Goal: Task Accomplishment & Management: Use online tool/utility

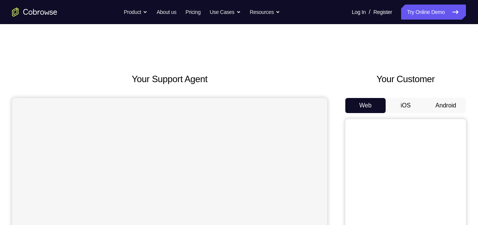
click at [459, 100] on button "Android" at bounding box center [446, 105] width 40 height 15
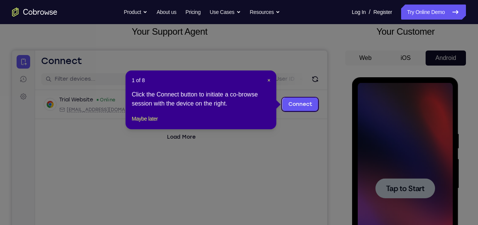
click at [437, 152] on icon at bounding box center [239, 112] width 478 height 225
click at [145, 123] on button "Maybe later" at bounding box center [145, 118] width 26 height 9
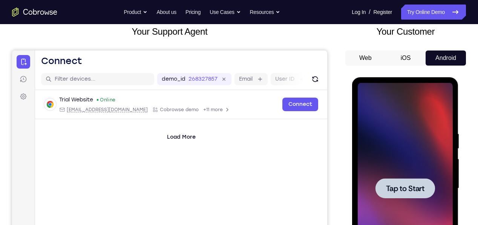
click at [422, 145] on div at bounding box center [404, 188] width 95 height 211
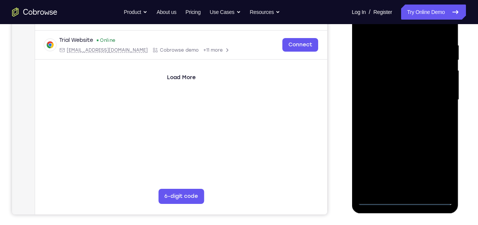
scroll to position [162, 0]
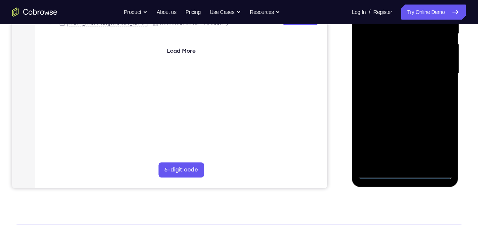
click at [407, 176] on div at bounding box center [404, 73] width 95 height 211
click at [409, 179] on div at bounding box center [404, 73] width 95 height 211
click at [445, 139] on div at bounding box center [404, 73] width 95 height 211
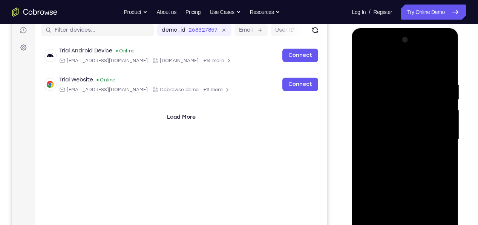
scroll to position [97, 0]
click at [409, 64] on div at bounding box center [404, 138] width 95 height 211
click at [407, 67] on div at bounding box center [404, 138] width 95 height 211
click at [442, 135] on div at bounding box center [404, 138] width 95 height 211
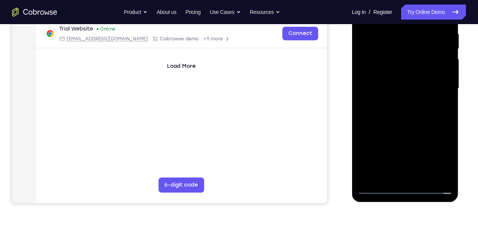
scroll to position [148, 0]
click at [399, 177] on div at bounding box center [404, 88] width 95 height 211
click at [403, 178] on div at bounding box center [404, 88] width 95 height 211
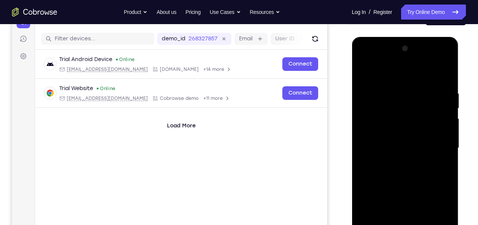
scroll to position [87, 0]
click at [366, 75] on div at bounding box center [404, 148] width 95 height 211
click at [413, 141] on div at bounding box center [404, 148] width 95 height 211
click at [422, 134] on div at bounding box center [404, 148] width 95 height 211
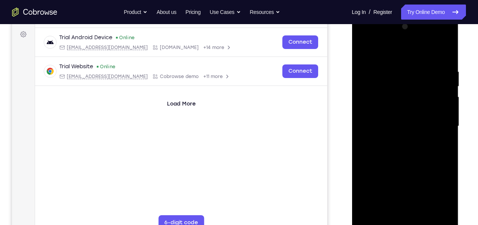
scroll to position [110, 0]
click at [448, 199] on div at bounding box center [404, 125] width 95 height 211
click at [430, 125] on div at bounding box center [404, 125] width 95 height 211
click at [435, 153] on div at bounding box center [404, 125] width 95 height 211
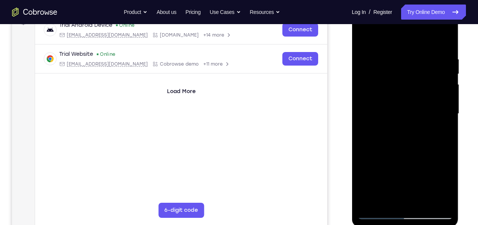
scroll to position [129, 0]
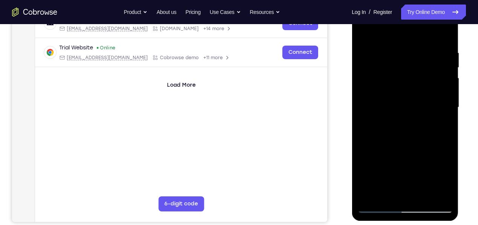
click at [431, 136] on div at bounding box center [404, 107] width 95 height 211
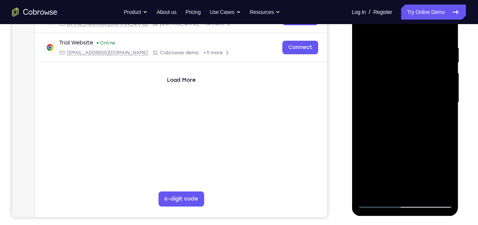
scroll to position [134, 0]
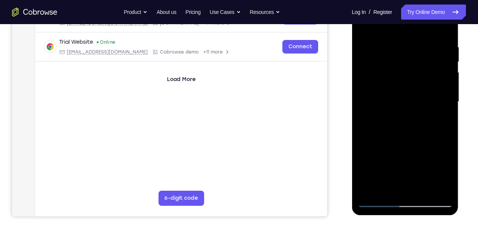
click at [426, 190] on div at bounding box center [404, 101] width 95 height 211
click at [420, 144] on div at bounding box center [404, 101] width 95 height 211
click at [425, 109] on div at bounding box center [404, 101] width 95 height 211
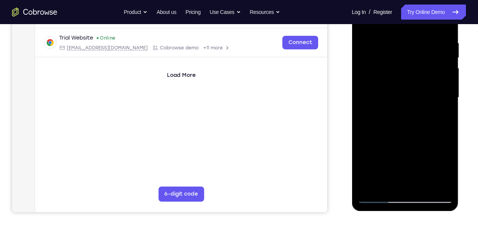
scroll to position [141, 0]
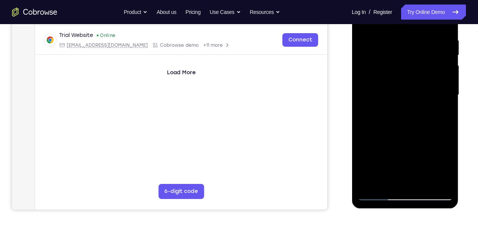
click at [430, 167] on div at bounding box center [404, 94] width 95 height 211
click at [430, 168] on div at bounding box center [404, 94] width 95 height 211
click at [442, 119] on div at bounding box center [404, 94] width 95 height 211
click at [448, 170] on div at bounding box center [404, 94] width 95 height 211
click at [446, 116] on div at bounding box center [404, 94] width 95 height 211
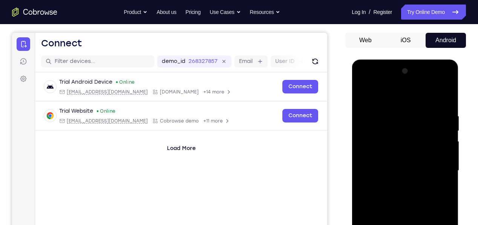
scroll to position [63, 0]
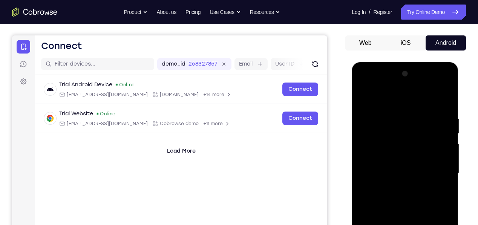
click at [367, 98] on div at bounding box center [404, 173] width 95 height 211
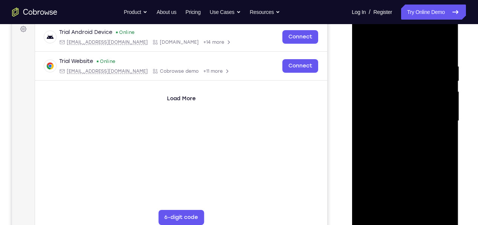
scroll to position [117, 0]
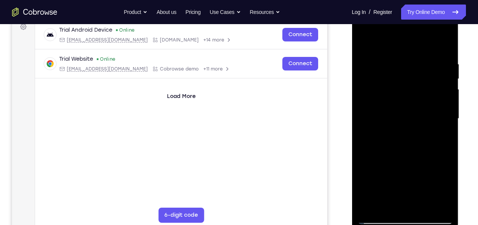
click at [433, 124] on div at bounding box center [404, 118] width 95 height 211
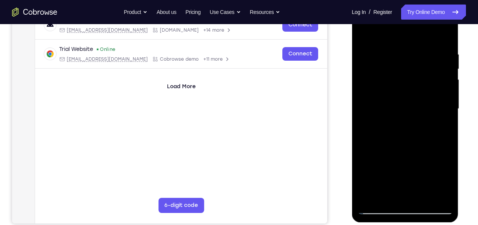
scroll to position [128, 0]
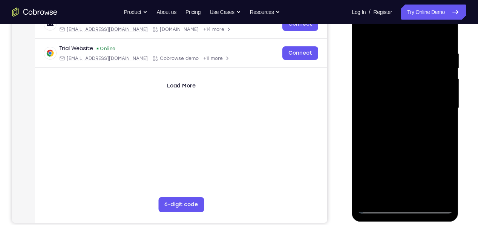
click at [416, 176] on div at bounding box center [404, 108] width 95 height 211
click at [416, 183] on div at bounding box center [404, 108] width 95 height 211
click at [446, 127] on div at bounding box center [404, 108] width 95 height 211
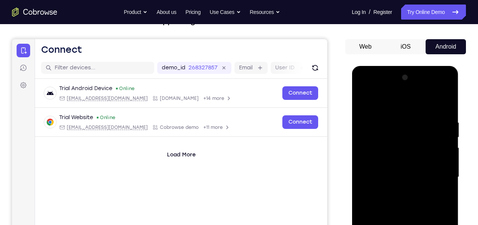
scroll to position [52, 0]
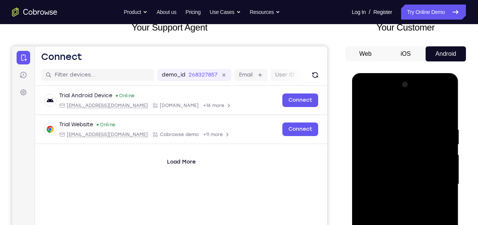
click at [366, 106] on div at bounding box center [404, 184] width 95 height 211
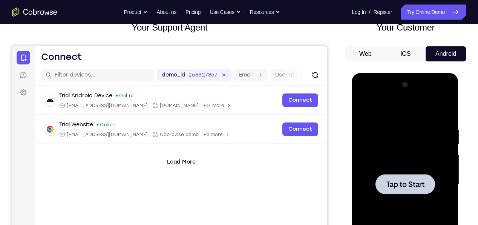
click at [470, 141] on div "Your Support Agent Your Customer Web iOS Android Next Steps We’d be happy to gi…" at bounding box center [239, 220] width 478 height 497
click at [447, 151] on div at bounding box center [404, 184] width 95 height 211
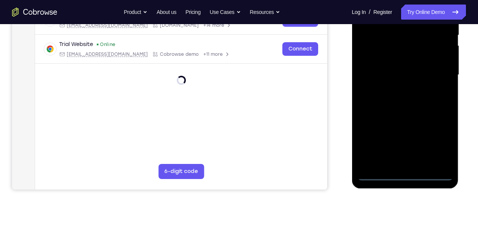
scroll to position [161, 0]
click at [406, 176] on div at bounding box center [404, 75] width 95 height 211
click at [410, 177] on div at bounding box center [404, 75] width 95 height 211
click at [442, 147] on div at bounding box center [404, 75] width 95 height 211
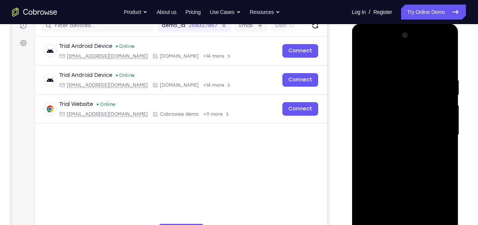
scroll to position [101, 0]
click at [426, 63] on div at bounding box center [404, 134] width 95 height 211
click at [445, 132] on div at bounding box center [404, 134] width 95 height 211
click at [399, 149] on div at bounding box center [404, 134] width 95 height 211
click at [432, 126] on div at bounding box center [404, 134] width 95 height 211
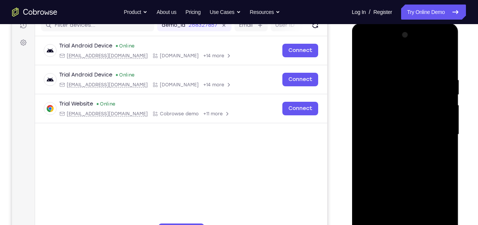
click at [433, 113] on div at bounding box center [404, 134] width 95 height 211
click at [425, 119] on div at bounding box center [404, 134] width 95 height 211
click at [424, 140] on div at bounding box center [404, 134] width 95 height 211
click at [433, 133] on div at bounding box center [404, 134] width 95 height 211
click at [433, 162] on div at bounding box center [404, 134] width 95 height 211
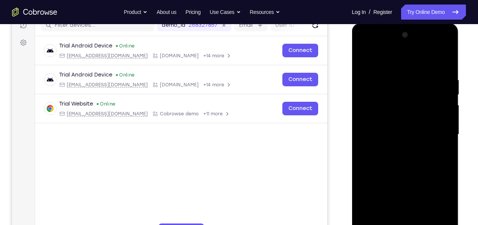
click at [429, 156] on div at bounding box center [404, 134] width 95 height 211
click at [429, 161] on div at bounding box center [404, 134] width 95 height 211
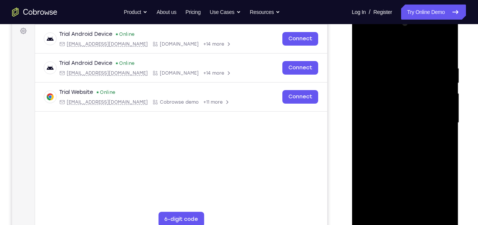
scroll to position [113, 0]
click at [436, 151] on div at bounding box center [404, 122] width 95 height 211
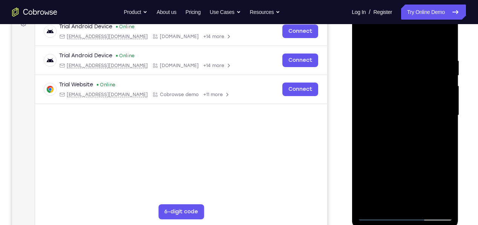
scroll to position [121, 0]
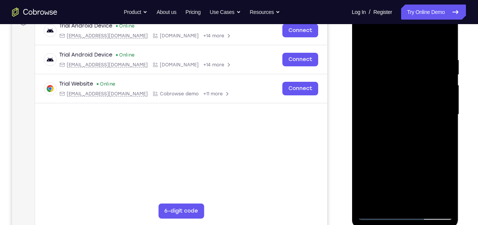
click at [430, 204] on div at bounding box center [404, 114] width 95 height 211
click at [433, 157] on div at bounding box center [404, 114] width 95 height 211
click at [436, 113] on div at bounding box center [404, 114] width 95 height 211
click at [428, 179] on div at bounding box center [404, 114] width 95 height 211
click at [429, 185] on div at bounding box center [404, 114] width 95 height 211
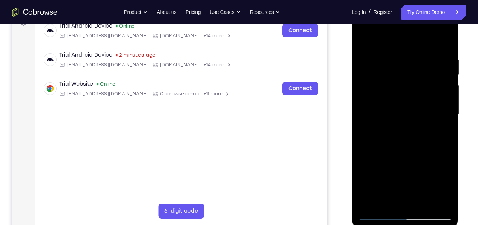
click at [446, 186] on div at bounding box center [404, 114] width 95 height 211
click at [446, 189] on div at bounding box center [404, 114] width 95 height 211
click at [445, 187] on div at bounding box center [404, 114] width 95 height 211
click at [447, 187] on div at bounding box center [404, 114] width 95 height 211
click at [445, 188] on div at bounding box center [404, 114] width 95 height 211
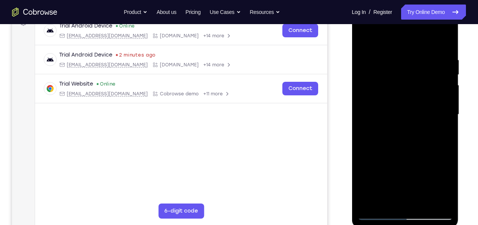
click at [450, 186] on div at bounding box center [404, 114] width 95 height 211
click at [448, 188] on div at bounding box center [404, 114] width 95 height 211
click at [447, 189] on div at bounding box center [404, 114] width 95 height 211
click at [447, 190] on div at bounding box center [404, 114] width 95 height 211
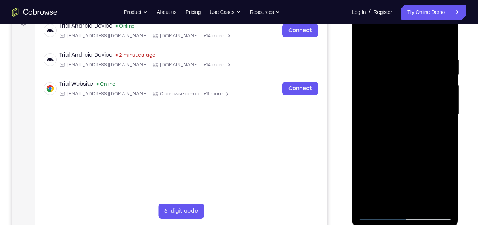
click at [447, 187] on div at bounding box center [404, 114] width 95 height 211
click at [445, 138] on div at bounding box center [404, 114] width 95 height 211
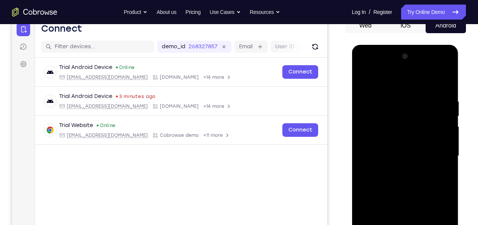
scroll to position [78, 0]
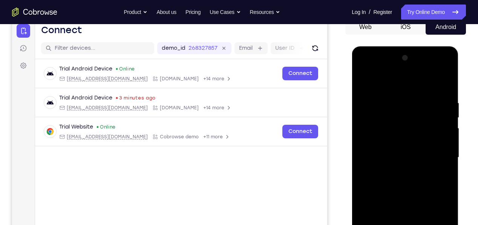
click at [371, 83] on div at bounding box center [404, 157] width 95 height 211
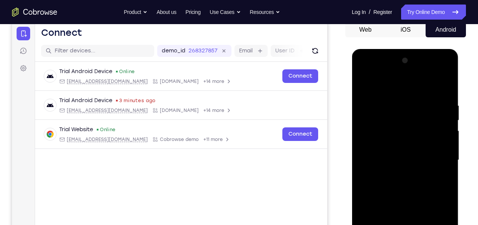
scroll to position [70, 0]
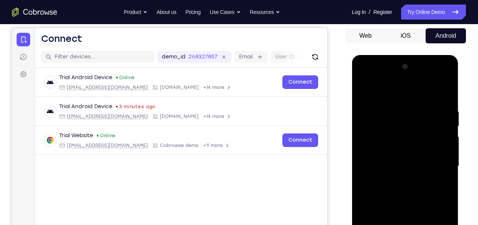
click at [366, 88] on div at bounding box center [404, 166] width 95 height 211
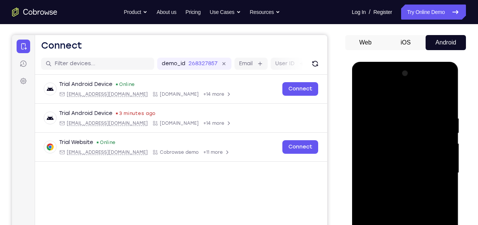
scroll to position [63, 0]
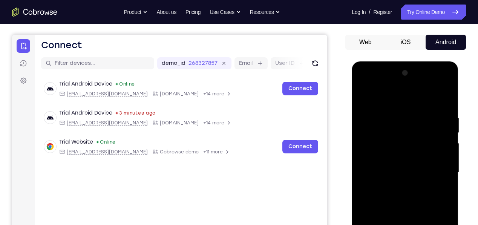
click at [419, 153] on div at bounding box center [404, 172] width 95 height 211
click at [407, 150] on div at bounding box center [404, 172] width 95 height 211
click at [383, 130] on div at bounding box center [404, 172] width 95 height 211
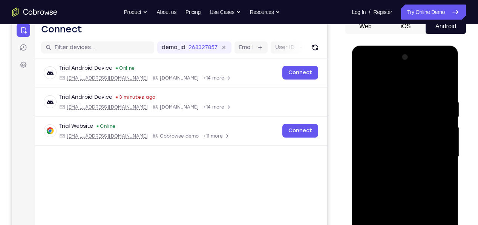
scroll to position [81, 0]
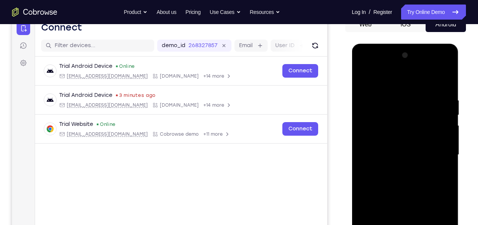
click at [378, 142] on div at bounding box center [404, 154] width 95 height 211
click at [369, 81] on div at bounding box center [404, 154] width 95 height 211
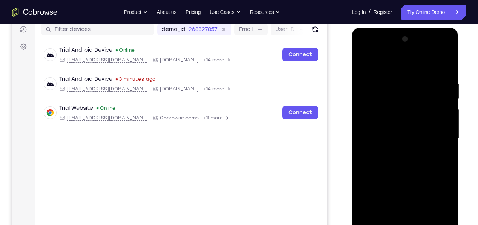
scroll to position [98, 0]
click at [447, 137] on div at bounding box center [404, 138] width 95 height 211
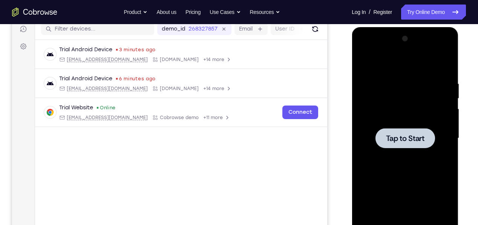
click at [413, 165] on div at bounding box center [404, 138] width 95 height 211
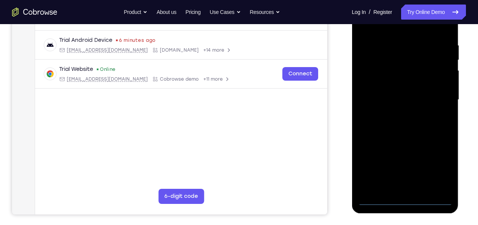
scroll to position [146, 0]
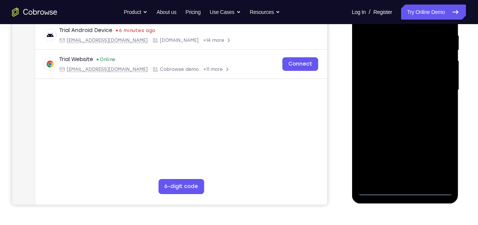
click at [408, 192] on div at bounding box center [404, 90] width 95 height 211
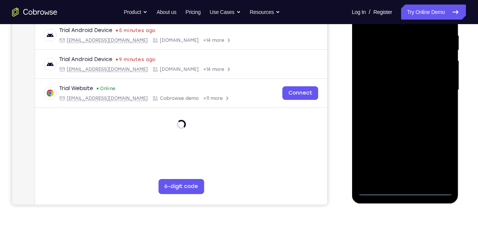
click at [439, 158] on div at bounding box center [404, 90] width 95 height 211
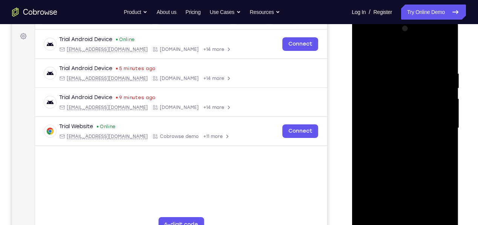
scroll to position [74, 0]
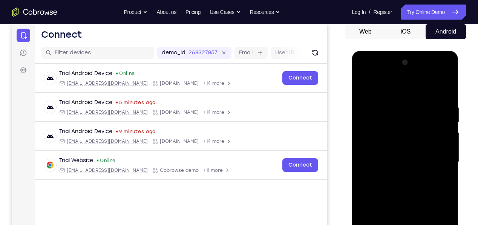
click at [423, 83] on div at bounding box center [404, 162] width 95 height 211
click at [441, 164] on div at bounding box center [404, 162] width 95 height 211
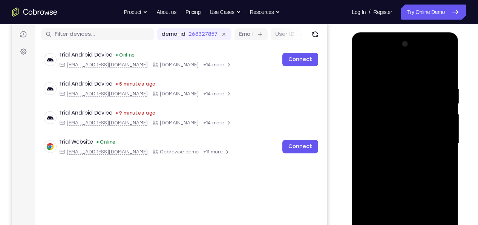
scroll to position [104, 0]
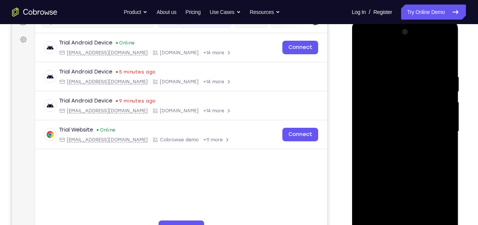
click at [400, 146] on div at bounding box center [404, 131] width 95 height 211
click at [418, 127] on div at bounding box center [404, 131] width 95 height 211
click at [427, 118] on div at bounding box center [404, 131] width 95 height 211
click at [429, 139] on div at bounding box center [404, 131] width 95 height 211
click at [424, 132] on div at bounding box center [404, 131] width 95 height 211
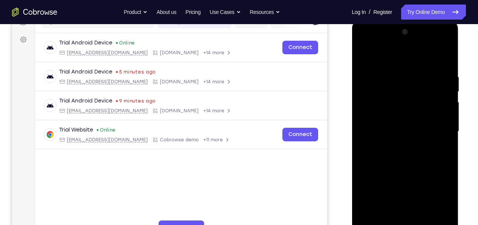
click at [423, 155] on div at bounding box center [404, 131] width 95 height 211
click at [422, 158] on div at bounding box center [404, 131] width 95 height 211
click at [419, 153] on div at bounding box center [404, 131] width 95 height 211
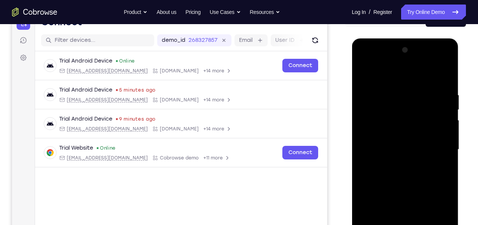
scroll to position [86, 0]
click at [416, 63] on div at bounding box center [404, 149] width 95 height 211
click at [394, 72] on div at bounding box center [404, 149] width 95 height 211
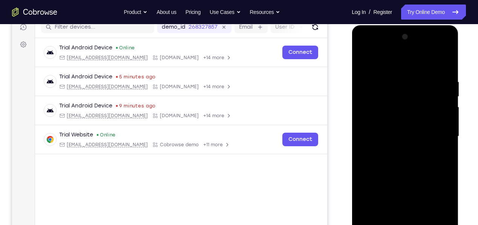
scroll to position [100, 0]
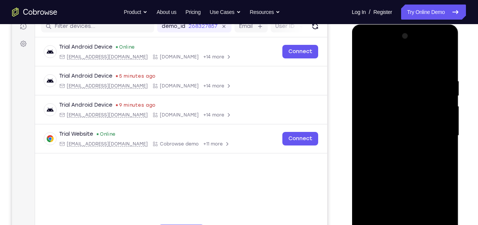
click at [419, 165] on div at bounding box center [404, 135] width 95 height 211
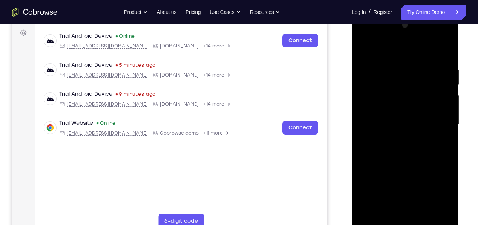
scroll to position [112, 0]
click at [449, 158] on div at bounding box center [404, 123] width 95 height 211
click at [445, 161] on div at bounding box center [404, 123] width 95 height 211
click at [444, 159] on div at bounding box center [404, 123] width 95 height 211
click at [449, 160] on div at bounding box center [404, 123] width 95 height 211
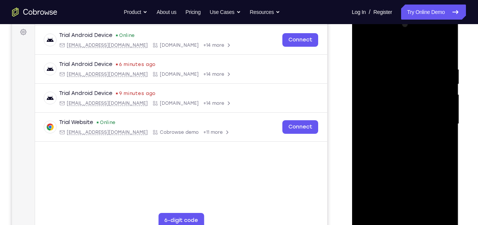
click at [445, 159] on div at bounding box center [404, 123] width 95 height 211
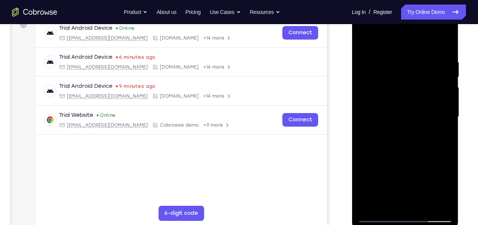
scroll to position [122, 0]
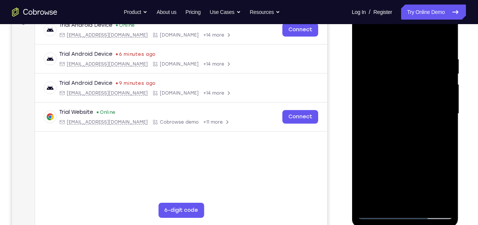
click at [396, 55] on div at bounding box center [404, 113] width 95 height 211
click at [441, 109] on div at bounding box center [404, 113] width 95 height 211
click at [447, 114] on div at bounding box center [404, 113] width 95 height 211
click at [450, 106] on div at bounding box center [404, 113] width 95 height 211
click at [448, 111] on div at bounding box center [404, 113] width 95 height 211
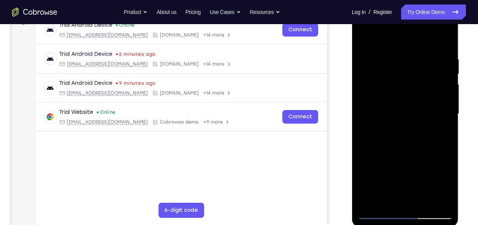
click at [445, 108] on div at bounding box center [404, 113] width 95 height 211
click at [441, 117] on div at bounding box center [404, 113] width 95 height 211
click at [443, 116] on div at bounding box center [404, 113] width 95 height 211
click at [444, 98] on div at bounding box center [404, 113] width 95 height 211
click at [444, 104] on div at bounding box center [404, 113] width 95 height 211
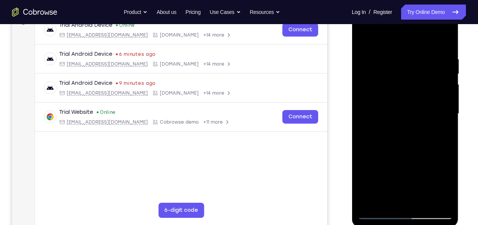
click at [443, 113] on div at bounding box center [404, 113] width 95 height 211
click at [448, 108] on div at bounding box center [404, 113] width 95 height 211
click at [443, 114] on div at bounding box center [404, 113] width 95 height 211
click at [361, 133] on div at bounding box center [404, 113] width 95 height 211
click at [447, 124] on div at bounding box center [404, 113] width 95 height 211
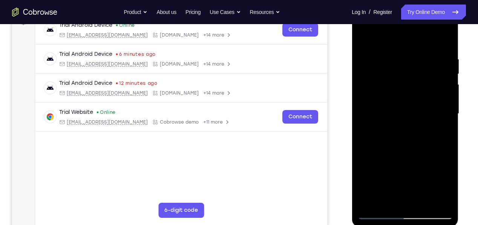
click at [419, 124] on div at bounding box center [404, 113] width 95 height 211
click at [406, 104] on div at bounding box center [404, 113] width 95 height 211
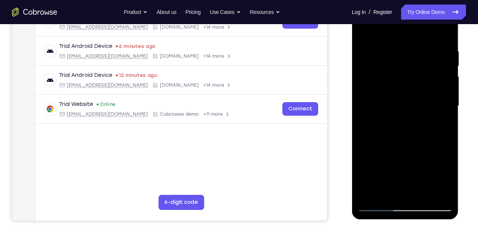
scroll to position [130, 0]
click at [369, 150] on div at bounding box center [404, 105] width 95 height 211
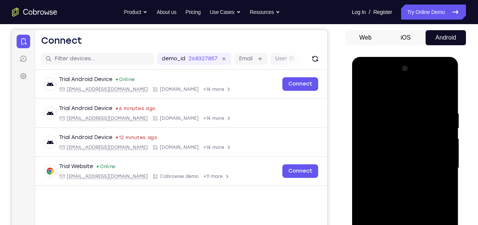
scroll to position [67, 0]
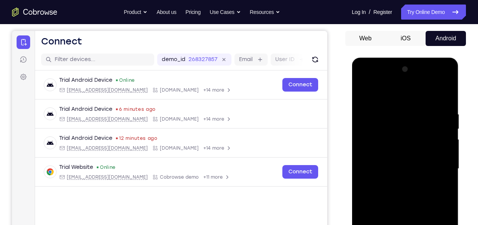
click at [365, 90] on div at bounding box center [404, 168] width 95 height 211
click at [445, 99] on div at bounding box center [404, 168] width 95 height 211
click at [447, 101] on div at bounding box center [404, 168] width 95 height 211
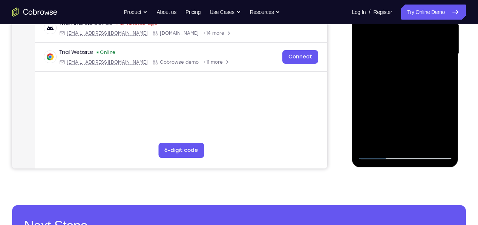
scroll to position [183, 0]
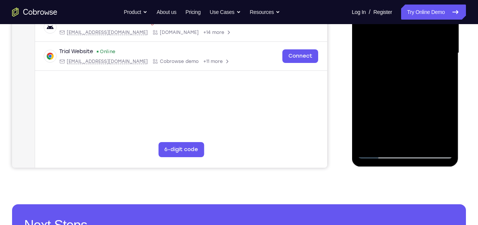
click at [451, 74] on div at bounding box center [404, 53] width 95 height 211
click at [445, 72] on div at bounding box center [404, 53] width 95 height 211
click at [446, 75] on div at bounding box center [404, 53] width 95 height 211
click at [447, 77] on div at bounding box center [404, 53] width 95 height 211
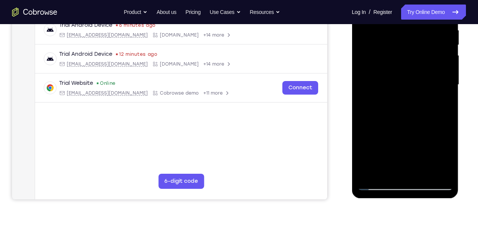
scroll to position [151, 0]
click at [447, 101] on div at bounding box center [404, 85] width 95 height 211
click at [447, 106] on div at bounding box center [404, 85] width 95 height 211
click at [450, 104] on div at bounding box center [404, 85] width 95 height 211
click at [448, 104] on div at bounding box center [404, 85] width 95 height 211
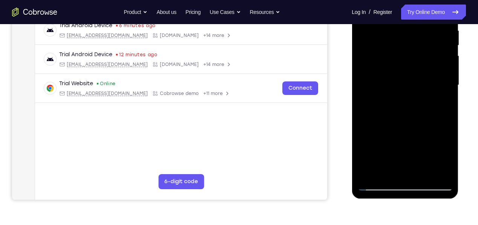
click at [449, 109] on div at bounding box center [404, 85] width 95 height 211
click at [449, 106] on div at bounding box center [404, 85] width 95 height 211
click at [447, 107] on div at bounding box center [404, 85] width 95 height 211
click at [442, 99] on div at bounding box center [404, 85] width 95 height 211
click at [451, 109] on div at bounding box center [404, 85] width 95 height 211
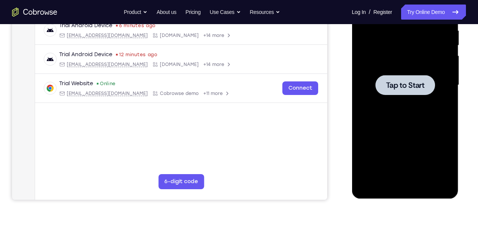
click at [437, 156] on div at bounding box center [404, 85] width 95 height 211
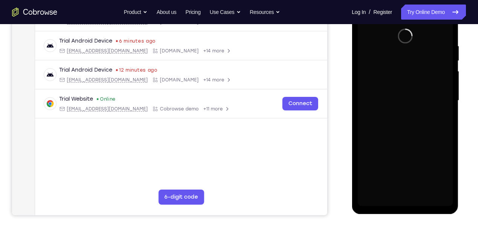
scroll to position [137, 0]
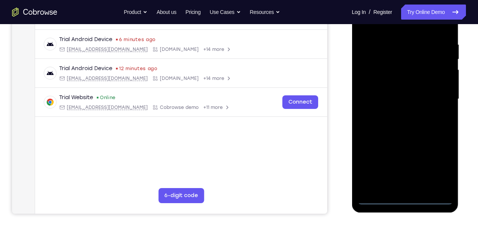
click at [408, 199] on div at bounding box center [404, 99] width 95 height 211
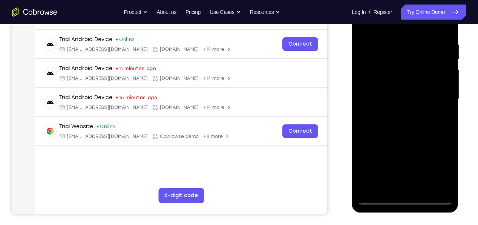
click at [444, 164] on div at bounding box center [404, 99] width 95 height 211
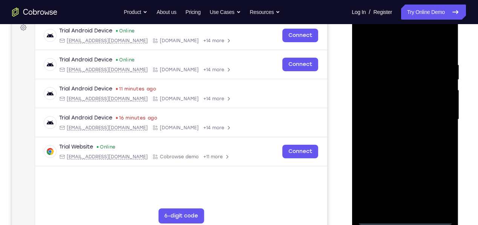
scroll to position [113, 0]
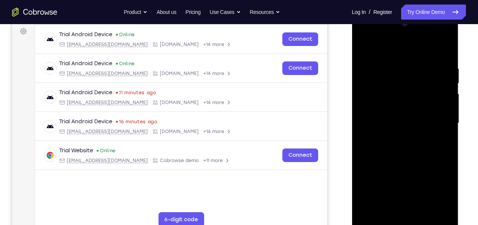
click at [418, 52] on div at bounding box center [404, 123] width 95 height 211
click at [441, 123] on div at bounding box center [404, 123] width 95 height 211
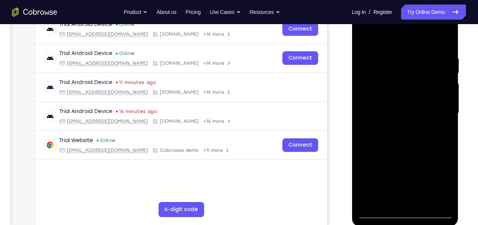
scroll to position [124, 0]
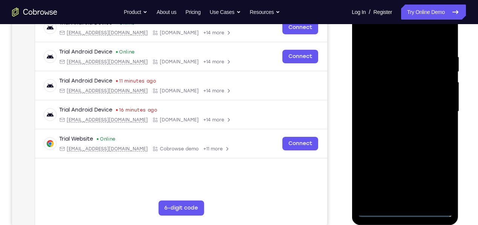
click at [400, 127] on div at bounding box center [404, 111] width 95 height 211
click at [419, 97] on div at bounding box center [404, 111] width 95 height 211
click at [386, 101] on div at bounding box center [404, 111] width 95 height 211
click at [434, 115] on div at bounding box center [404, 111] width 95 height 211
click at [433, 138] on div at bounding box center [404, 111] width 95 height 211
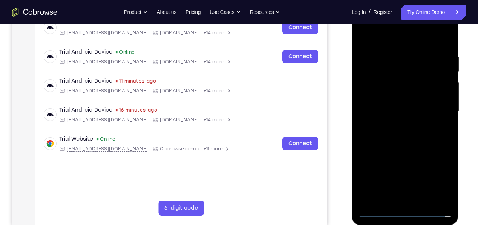
click at [411, 132] on div at bounding box center [404, 111] width 95 height 211
click at [433, 142] on div at bounding box center [404, 111] width 95 height 211
click at [448, 128] on div at bounding box center [404, 111] width 95 height 211
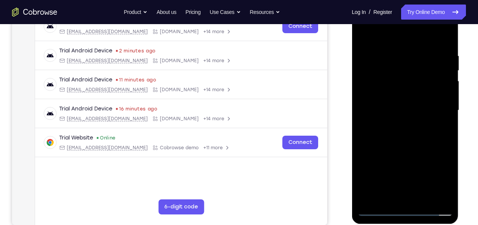
scroll to position [126, 0]
click at [364, 126] on div at bounding box center [404, 110] width 95 height 211
click at [448, 129] on div at bounding box center [404, 110] width 95 height 211
click at [450, 128] on div at bounding box center [404, 110] width 95 height 211
click at [448, 126] on div at bounding box center [404, 110] width 95 height 211
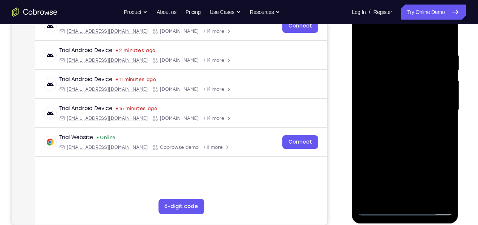
click at [448, 126] on div at bounding box center [404, 110] width 95 height 211
click at [451, 124] on div at bounding box center [404, 110] width 95 height 211
click at [450, 125] on div at bounding box center [404, 110] width 95 height 211
click at [450, 126] on div at bounding box center [404, 110] width 95 height 211
click at [361, 126] on div at bounding box center [404, 110] width 95 height 211
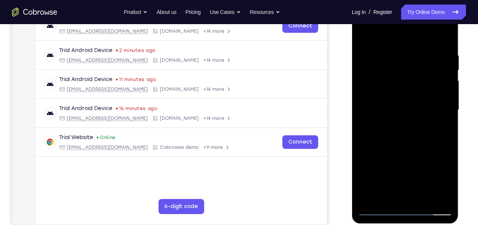
click at [449, 126] on div at bounding box center [404, 110] width 95 height 211
click at [449, 125] on div at bounding box center [404, 110] width 95 height 211
click at [450, 122] on div at bounding box center [404, 110] width 95 height 211
click at [446, 126] on div at bounding box center [404, 110] width 95 height 211
click at [446, 127] on div at bounding box center [404, 110] width 95 height 211
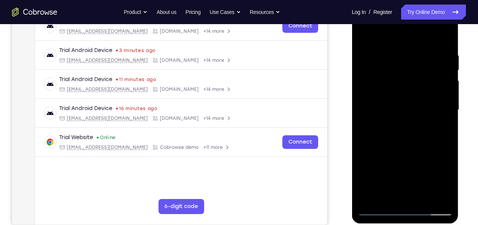
click at [448, 126] on div at bounding box center [404, 110] width 95 height 211
click at [451, 125] on div at bounding box center [404, 110] width 95 height 211
click at [450, 126] on div at bounding box center [404, 110] width 95 height 211
click at [452, 125] on div at bounding box center [405, 111] width 107 height 225
click at [449, 127] on div at bounding box center [404, 110] width 95 height 211
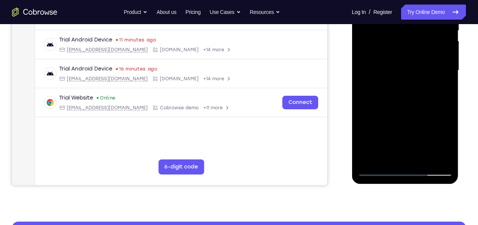
scroll to position [166, 0]
click at [399, 127] on div at bounding box center [404, 70] width 95 height 211
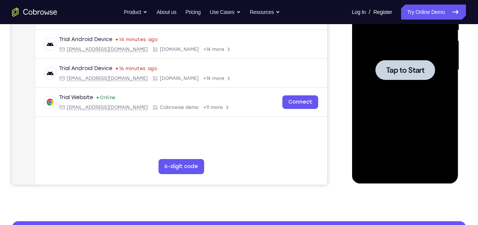
click at [437, 133] on div at bounding box center [404, 70] width 95 height 211
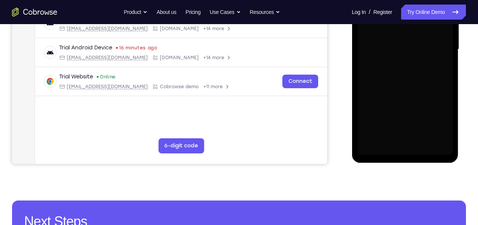
scroll to position [189, 0]
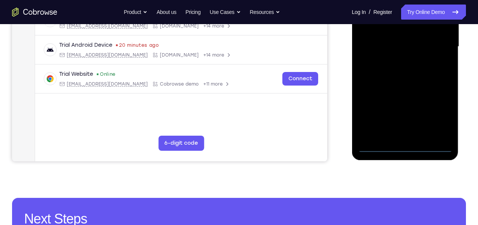
click at [407, 151] on div at bounding box center [404, 46] width 95 height 211
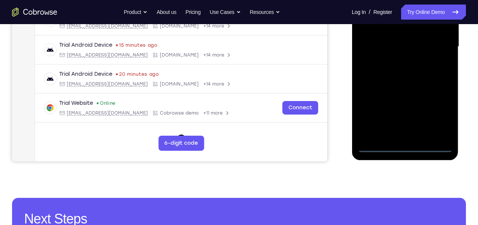
click at [445, 113] on div at bounding box center [404, 46] width 95 height 211
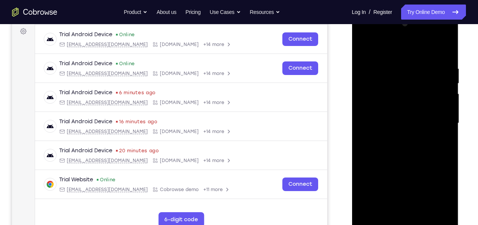
scroll to position [112, 0]
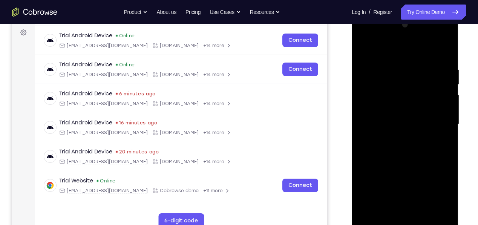
click at [410, 55] on div at bounding box center [404, 124] width 95 height 211
click at [441, 127] on div at bounding box center [404, 124] width 95 height 211
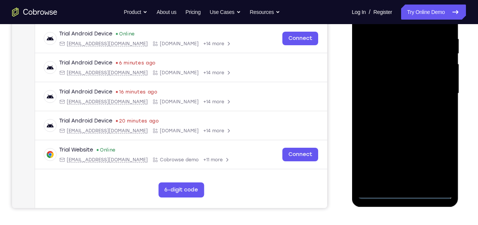
scroll to position [143, 0]
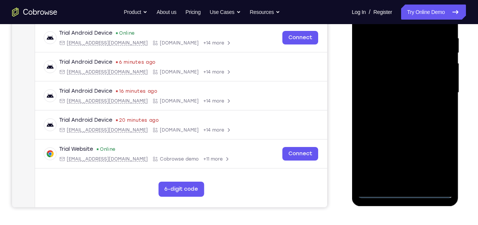
click at [402, 109] on div at bounding box center [404, 92] width 95 height 211
click at [411, 82] on div at bounding box center [404, 92] width 95 height 211
click at [401, 80] on div at bounding box center [404, 92] width 95 height 211
click at [436, 94] on div at bounding box center [404, 92] width 95 height 211
click at [440, 120] on div at bounding box center [404, 92] width 95 height 211
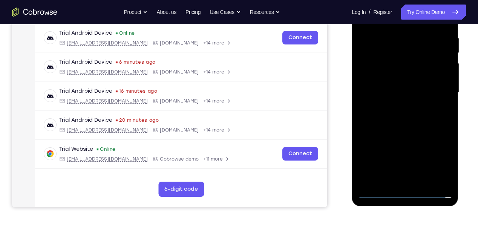
click at [406, 114] on div at bounding box center [404, 92] width 95 height 211
click at [433, 121] on div at bounding box center [404, 92] width 95 height 211
click at [427, 127] on div at bounding box center [404, 92] width 95 height 211
click at [394, 106] on div at bounding box center [404, 92] width 95 height 211
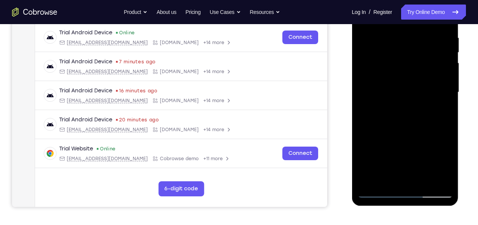
click at [448, 85] on div at bounding box center [404, 92] width 95 height 211
click at [448, 84] on div at bounding box center [404, 92] width 95 height 211
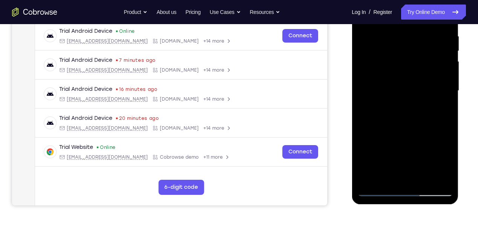
click at [448, 80] on div at bounding box center [404, 90] width 95 height 211
click at [446, 83] on div at bounding box center [404, 90] width 95 height 211
click at [363, 80] on div at bounding box center [404, 90] width 95 height 211
click at [451, 80] on div at bounding box center [404, 90] width 95 height 211
click at [446, 81] on div at bounding box center [404, 90] width 95 height 211
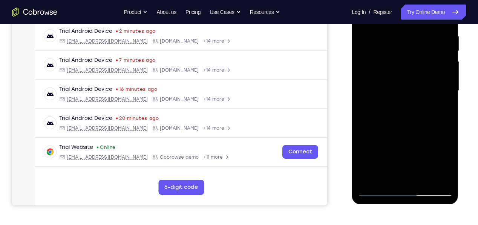
click at [447, 79] on div at bounding box center [404, 90] width 95 height 211
click at [448, 80] on div at bounding box center [404, 90] width 95 height 211
click at [446, 81] on div at bounding box center [404, 90] width 95 height 211
click at [447, 80] on div at bounding box center [404, 90] width 95 height 211
click at [447, 81] on div at bounding box center [404, 90] width 95 height 211
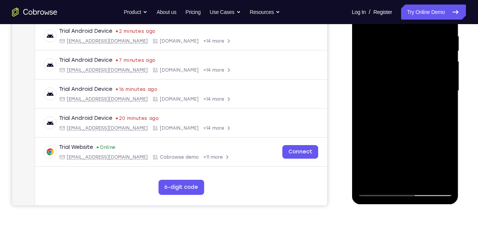
click at [449, 80] on div at bounding box center [404, 90] width 95 height 211
click at [363, 76] on div at bounding box center [404, 90] width 95 height 211
click at [447, 84] on div at bounding box center [404, 90] width 95 height 211
click at [448, 82] on div at bounding box center [404, 90] width 95 height 211
click at [447, 82] on div at bounding box center [404, 90] width 95 height 211
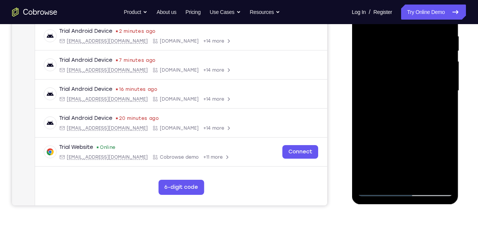
click at [449, 81] on div at bounding box center [404, 90] width 95 height 211
click at [450, 81] on div at bounding box center [404, 90] width 95 height 211
click at [361, 87] on div at bounding box center [404, 90] width 95 height 211
click at [449, 87] on div at bounding box center [404, 90] width 95 height 211
click at [451, 86] on div at bounding box center [404, 90] width 95 height 211
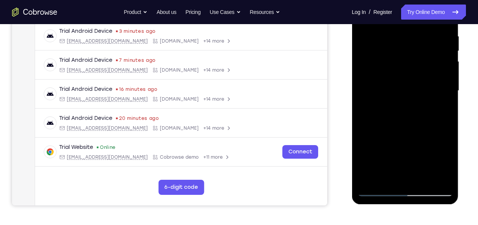
click at [448, 84] on div at bounding box center [404, 90] width 95 height 211
click at [449, 84] on div at bounding box center [404, 90] width 95 height 211
click at [363, 90] on div at bounding box center [404, 90] width 95 height 211
click at [448, 84] on div at bounding box center [404, 90] width 95 height 211
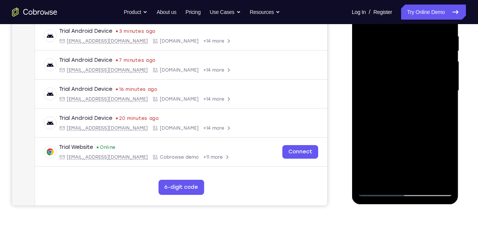
click at [447, 85] on div at bounding box center [404, 90] width 95 height 211
click at [447, 84] on div at bounding box center [404, 90] width 95 height 211
click at [448, 86] on div at bounding box center [404, 90] width 95 height 211
click at [449, 87] on div at bounding box center [404, 90] width 95 height 211
click at [449, 85] on div at bounding box center [404, 90] width 95 height 211
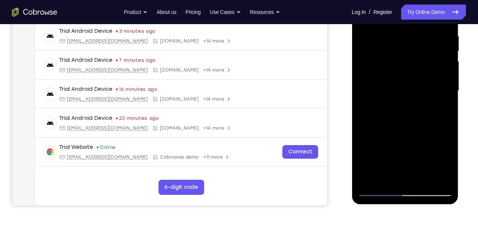
click at [448, 87] on div at bounding box center [404, 90] width 95 height 211
click at [448, 83] on div at bounding box center [404, 90] width 95 height 211
click at [363, 82] on div at bounding box center [404, 90] width 95 height 211
click at [450, 84] on div at bounding box center [404, 90] width 95 height 211
click at [450, 86] on div at bounding box center [404, 90] width 95 height 211
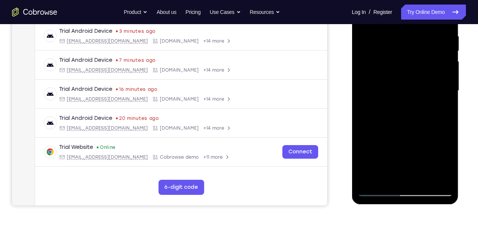
click at [448, 85] on div at bounding box center [404, 90] width 95 height 211
click at [448, 79] on div at bounding box center [404, 90] width 95 height 211
click at [446, 97] on div at bounding box center [404, 90] width 95 height 211
click at [449, 95] on div at bounding box center [404, 90] width 95 height 211
click at [447, 96] on div at bounding box center [404, 90] width 95 height 211
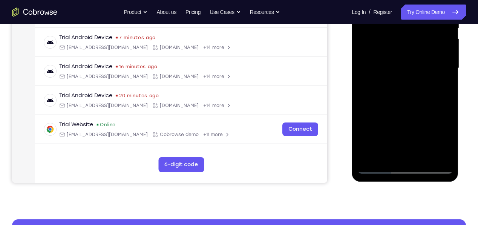
scroll to position [182, 0]
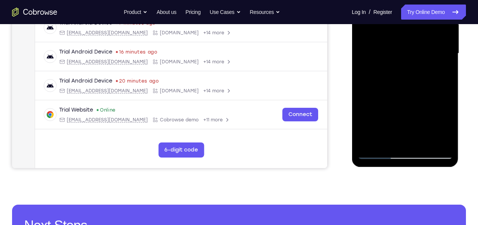
click at [424, 144] on div at bounding box center [404, 53] width 95 height 211
click at [412, 97] on div at bounding box center [404, 53] width 95 height 211
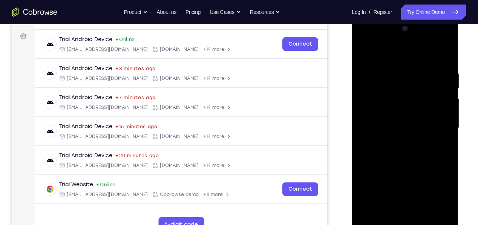
scroll to position [100, 0]
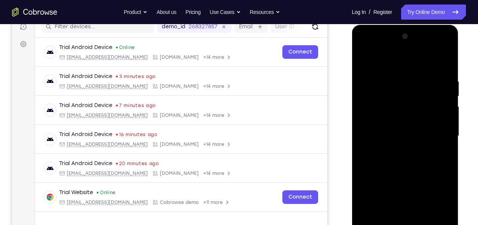
click at [365, 58] on div at bounding box center [404, 136] width 95 height 211
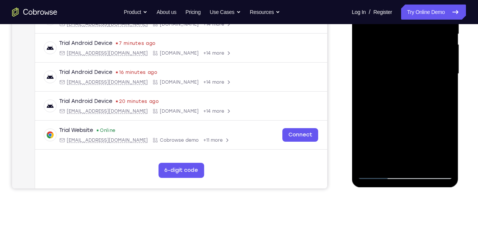
scroll to position [164, 0]
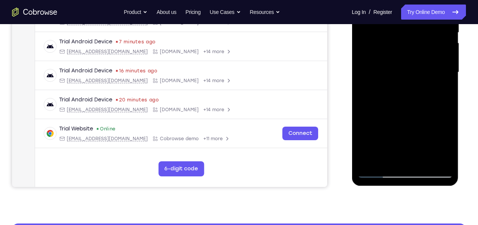
click at [449, 82] on div at bounding box center [404, 72] width 95 height 211
click at [445, 47] on div at bounding box center [404, 72] width 95 height 211
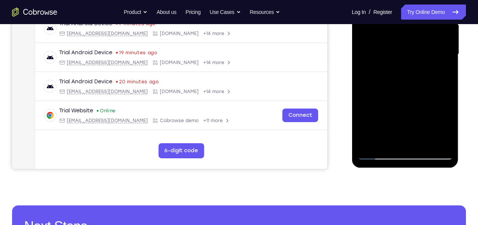
scroll to position [181, 0]
click at [445, 67] on div at bounding box center [404, 54] width 95 height 211
click at [446, 66] on div at bounding box center [404, 54] width 95 height 211
click at [445, 69] on div at bounding box center [404, 54] width 95 height 211
click at [447, 66] on div at bounding box center [404, 54] width 95 height 211
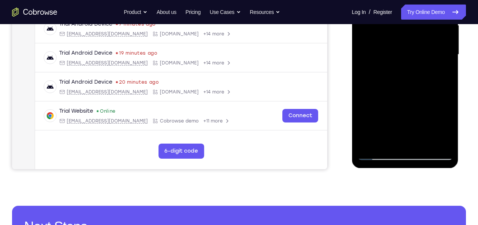
click at [448, 66] on div at bounding box center [404, 54] width 95 height 211
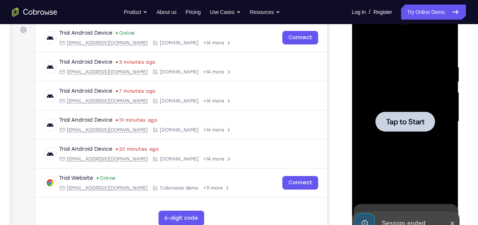
scroll to position [122, 0]
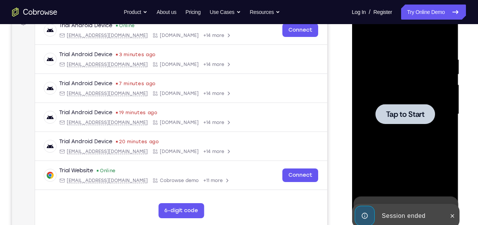
click at [430, 74] on div at bounding box center [404, 114] width 95 height 211
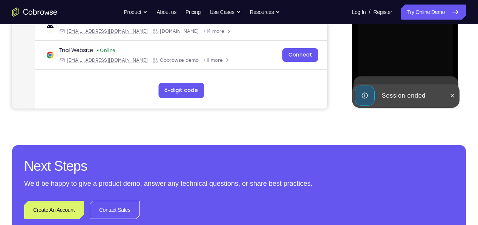
scroll to position [243, 0]
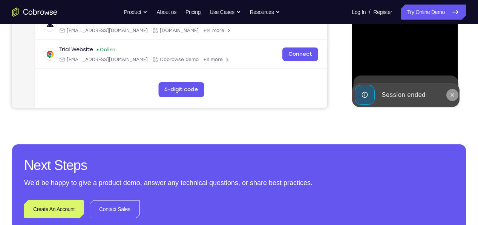
click at [451, 95] on icon at bounding box center [452, 95] width 6 height 6
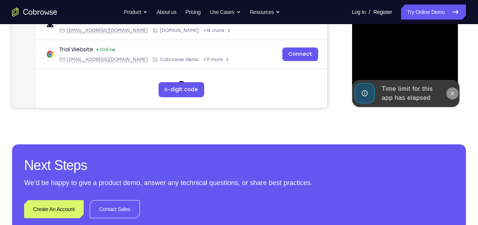
click at [451, 98] on button at bounding box center [452, 93] width 12 height 12
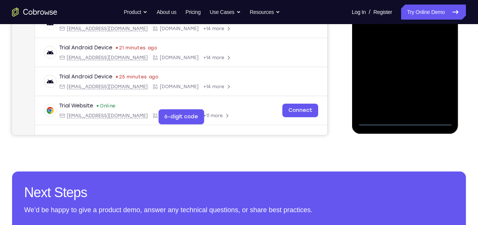
click at [438, 90] on div at bounding box center [404, 20] width 95 height 211
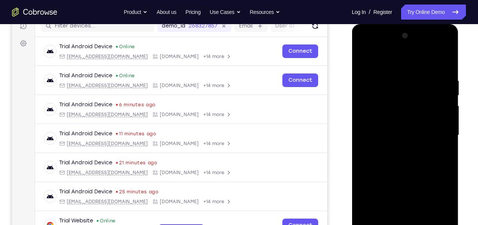
scroll to position [100, 0]
click at [419, 61] on div at bounding box center [404, 135] width 95 height 211
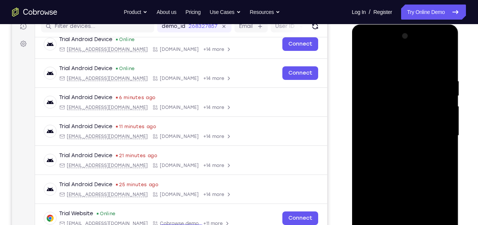
scroll to position [6, 0]
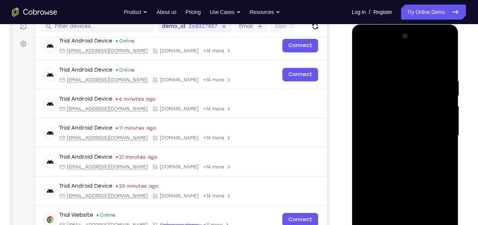
click at [434, 130] on div at bounding box center [404, 135] width 95 height 211
click at [397, 151] on div at bounding box center [404, 135] width 95 height 211
click at [407, 132] on div at bounding box center [404, 135] width 95 height 211
click at [390, 124] on div at bounding box center [404, 135] width 95 height 211
click at [434, 139] on div at bounding box center [404, 135] width 95 height 211
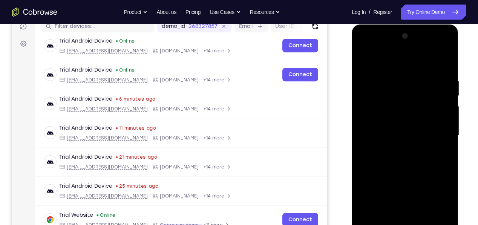
click at [433, 164] on div at bounding box center [404, 135] width 95 height 211
click at [401, 166] on div at bounding box center [404, 135] width 95 height 211
click at [392, 75] on div at bounding box center [404, 135] width 95 height 211
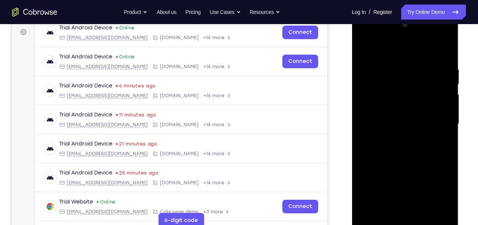
scroll to position [113, 0]
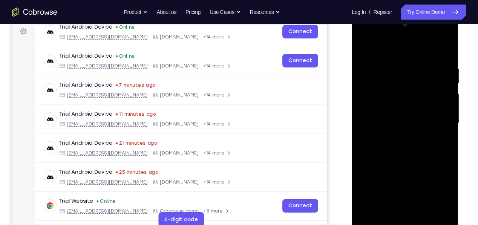
click at [444, 53] on div at bounding box center [404, 123] width 95 height 211
click at [447, 118] on div at bounding box center [404, 123] width 95 height 211
click at [444, 127] on div at bounding box center [404, 123] width 95 height 211
click at [449, 147] on div at bounding box center [404, 123] width 95 height 211
click at [450, 149] on div at bounding box center [404, 123] width 95 height 211
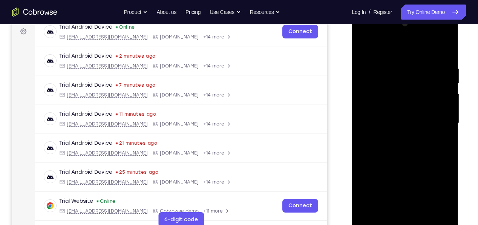
click at [450, 150] on div at bounding box center [404, 123] width 95 height 211
click at [449, 145] on div at bounding box center [404, 123] width 95 height 211
click at [448, 147] on div at bounding box center [404, 123] width 95 height 211
click at [449, 147] on div at bounding box center [404, 123] width 95 height 211
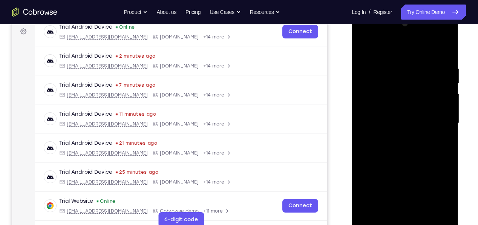
click at [449, 147] on div at bounding box center [404, 123] width 95 height 211
click at [446, 149] on div at bounding box center [404, 123] width 95 height 211
click at [448, 147] on div at bounding box center [404, 123] width 95 height 211
click at [449, 148] on div at bounding box center [404, 123] width 95 height 211
click at [447, 150] on div at bounding box center [404, 123] width 95 height 211
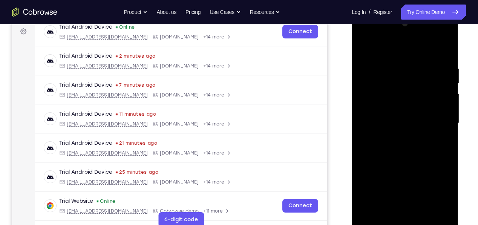
click at [450, 147] on div at bounding box center [404, 123] width 95 height 211
click at [363, 145] on div at bounding box center [404, 123] width 95 height 211
click at [364, 179] on div at bounding box center [404, 123] width 95 height 211
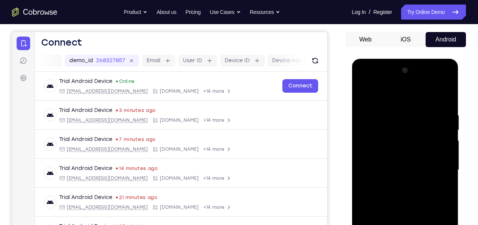
scroll to position [75, 0]
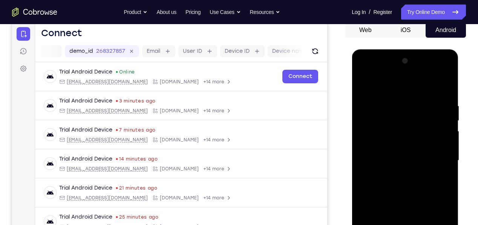
click at [398, 103] on div at bounding box center [404, 160] width 95 height 211
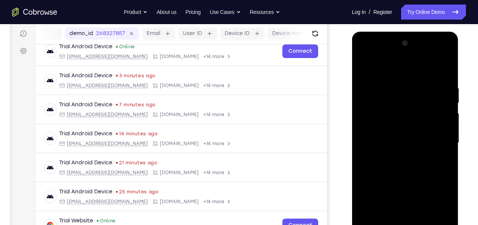
scroll to position [95, 0]
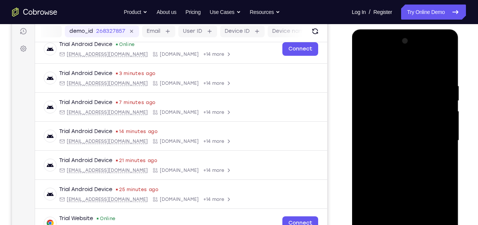
click at [441, 70] on div at bounding box center [404, 140] width 95 height 211
click at [414, 84] on div at bounding box center [404, 140] width 95 height 211
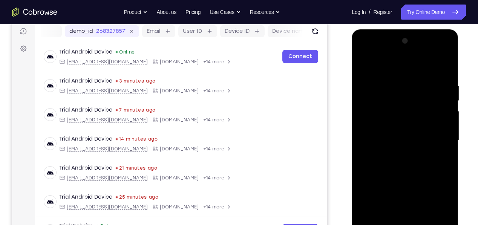
scroll to position [8, 0]
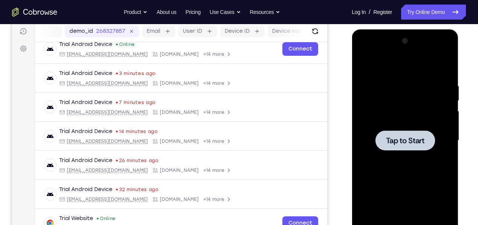
click at [445, 163] on div at bounding box center [404, 140] width 95 height 211
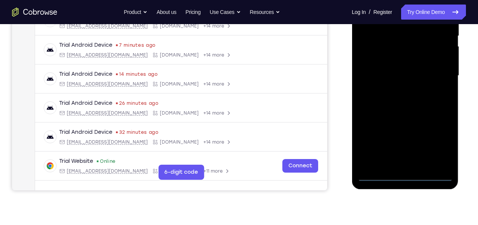
scroll to position [161, 0]
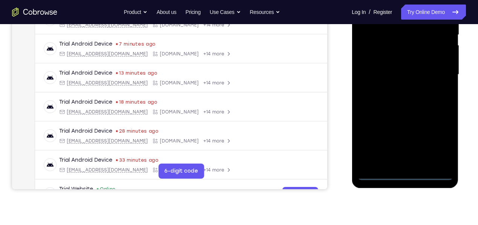
click at [404, 176] on div at bounding box center [404, 74] width 95 height 211
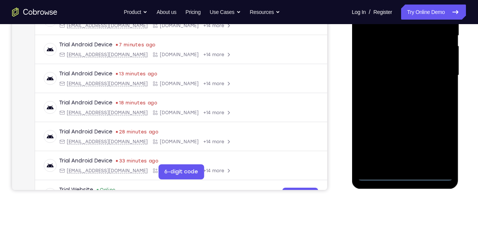
click at [439, 144] on div at bounding box center [404, 75] width 95 height 211
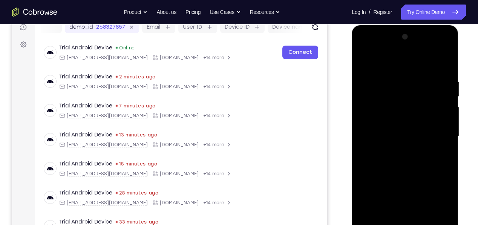
scroll to position [100, 0]
click at [417, 59] on div at bounding box center [404, 136] width 95 height 211
click at [440, 133] on div at bounding box center [404, 136] width 95 height 211
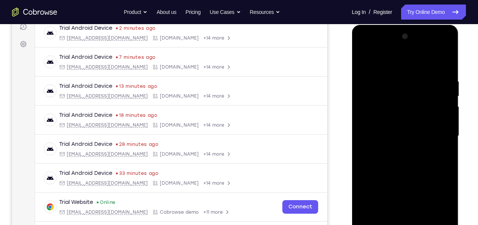
scroll to position [30, 0]
click at [397, 149] on div at bounding box center [404, 136] width 95 height 211
click at [440, 128] on div at bounding box center [404, 136] width 95 height 211
click at [415, 124] on div at bounding box center [404, 136] width 95 height 211
click at [424, 160] on div at bounding box center [404, 136] width 95 height 211
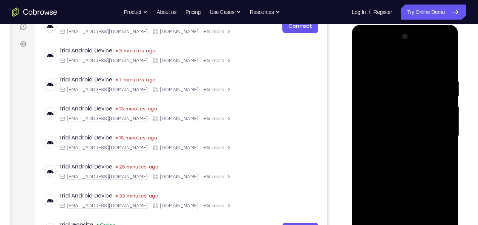
scroll to position [6, 0]
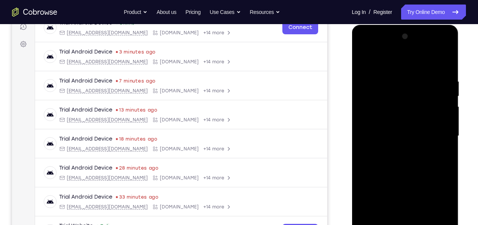
click at [434, 168] on div at bounding box center [404, 136] width 95 height 211
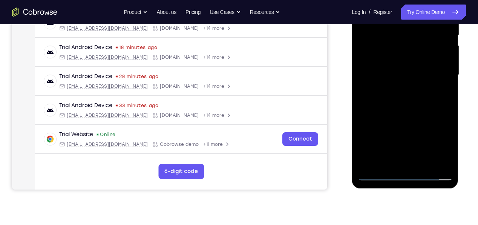
scroll to position [165, 0]
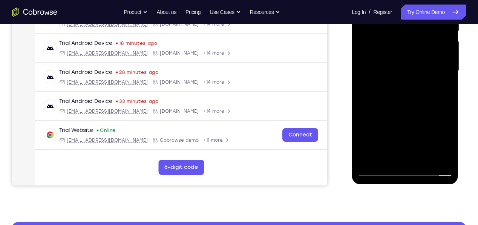
click at [425, 164] on div at bounding box center [404, 70] width 95 height 211
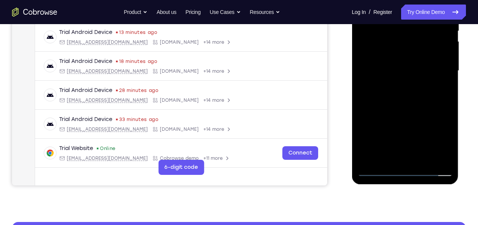
scroll to position [14, 0]
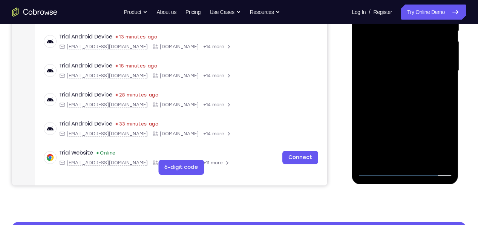
click at [422, 113] on div at bounding box center [404, 70] width 95 height 211
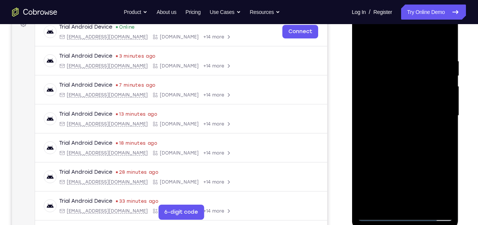
scroll to position [120, 0]
click at [433, 110] on div at bounding box center [404, 116] width 95 height 211
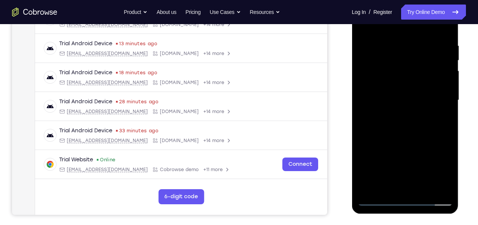
scroll to position [138, 0]
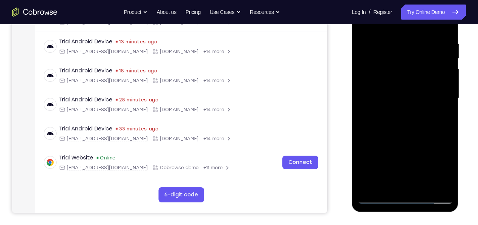
click at [438, 170] on div at bounding box center [404, 98] width 95 height 211
click at [388, 184] on div at bounding box center [404, 98] width 95 height 211
click at [417, 141] on div at bounding box center [404, 98] width 95 height 211
click at [443, 113] on div at bounding box center [404, 98] width 95 height 211
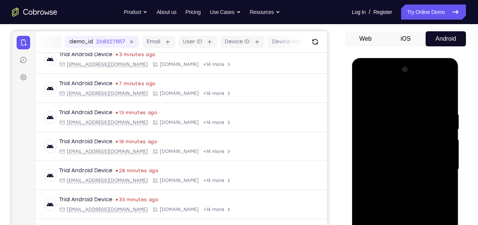
scroll to position [62, 0]
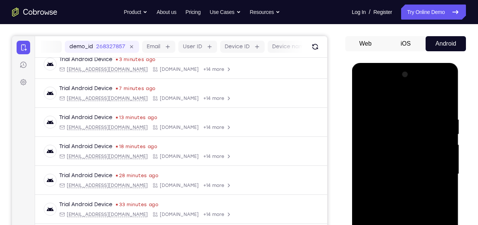
click at [364, 99] on div at bounding box center [404, 174] width 95 height 211
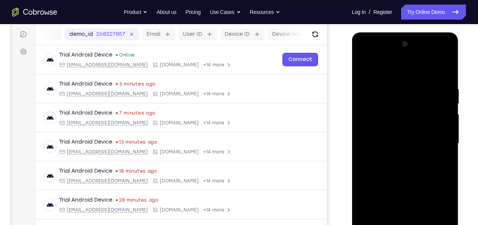
scroll to position [92, 0]
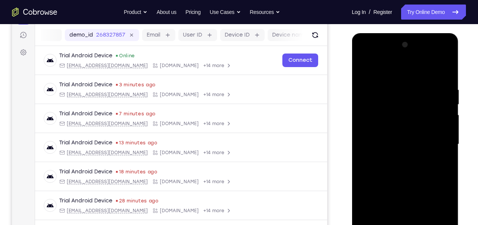
click at [366, 67] on div at bounding box center [404, 144] width 95 height 211
click at [395, 82] on div at bounding box center [404, 144] width 95 height 211
click at [445, 157] on div at bounding box center [404, 144] width 95 height 211
click at [439, 155] on div at bounding box center [404, 143] width 95 height 211
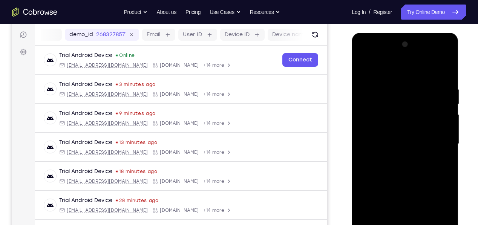
click at [442, 162] on div at bounding box center [404, 143] width 95 height 211
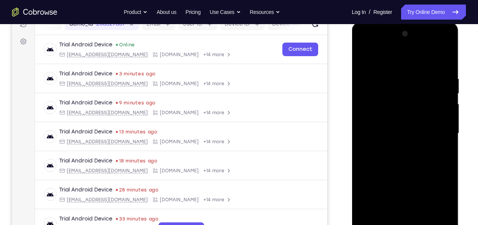
scroll to position [103, 0]
click at [447, 164] on div at bounding box center [404, 133] width 95 height 211
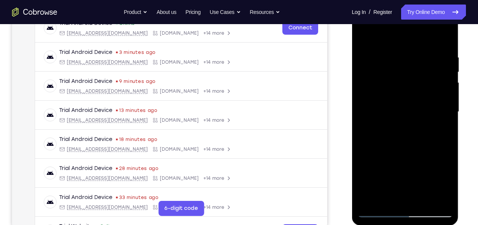
scroll to position [124, 0]
click at [434, 198] on div at bounding box center [404, 111] width 95 height 211
click at [444, 163] on div at bounding box center [404, 111] width 95 height 211
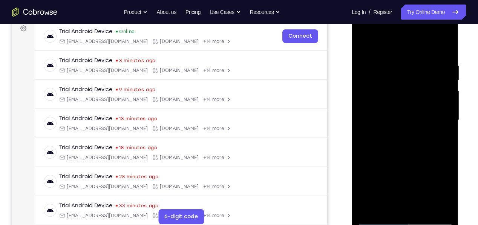
scroll to position [115, 0]
click at [447, 144] on div at bounding box center [404, 120] width 95 height 211
click at [444, 155] on div at bounding box center [404, 120] width 95 height 211
click at [442, 156] on div at bounding box center [404, 120] width 95 height 211
click at [444, 156] on div at bounding box center [404, 120] width 95 height 211
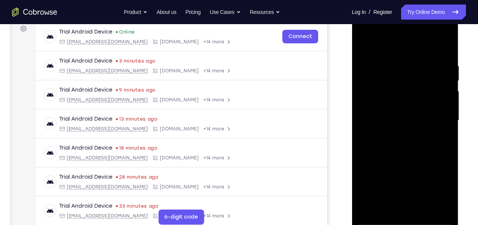
click at [445, 93] on div at bounding box center [404, 120] width 95 height 211
click at [444, 52] on div at bounding box center [404, 120] width 95 height 211
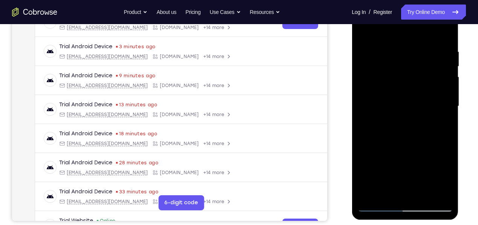
scroll to position [130, 0]
click at [427, 198] on div at bounding box center [404, 105] width 95 height 211
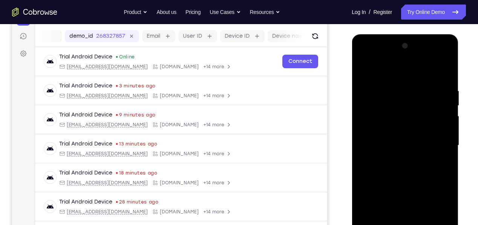
scroll to position [89, 0]
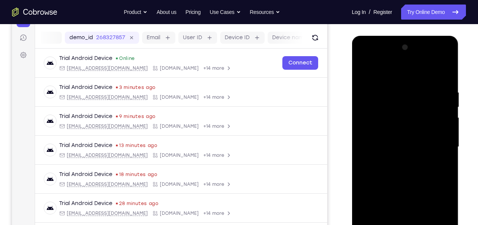
click at [413, 57] on div at bounding box center [404, 146] width 95 height 211
click at [397, 75] on div at bounding box center [404, 146] width 95 height 211
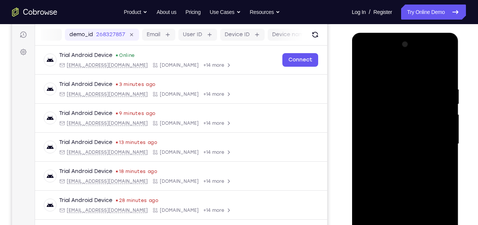
scroll to position [92, 0]
click at [367, 70] on div at bounding box center [404, 144] width 95 height 211
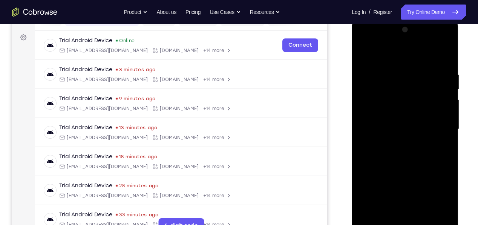
scroll to position [106, 0]
click at [449, 163] on div at bounding box center [404, 129] width 95 height 211
click at [395, 67] on div at bounding box center [404, 129] width 95 height 211
click at [447, 175] on div at bounding box center [404, 129] width 95 height 211
click at [443, 174] on div at bounding box center [404, 129] width 95 height 211
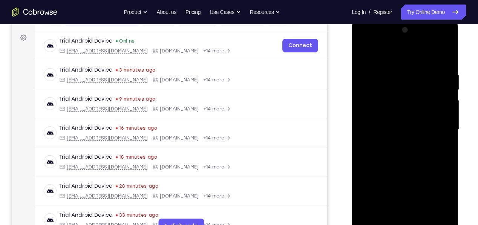
click at [443, 178] on div at bounding box center [404, 129] width 95 height 211
click at [441, 58] on div at bounding box center [404, 129] width 95 height 211
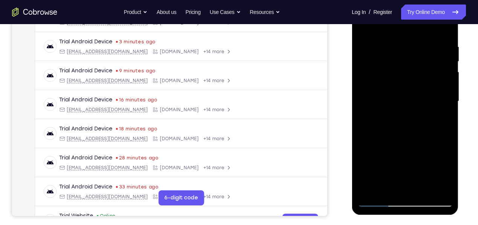
scroll to position [133, 0]
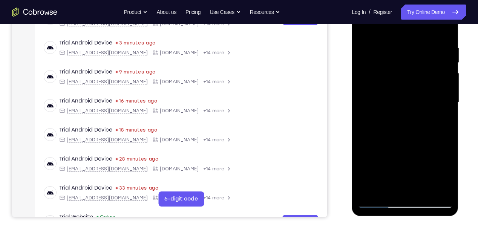
click at [425, 190] on div at bounding box center [404, 102] width 95 height 211
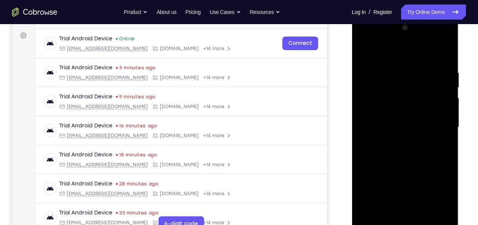
scroll to position [107, 0]
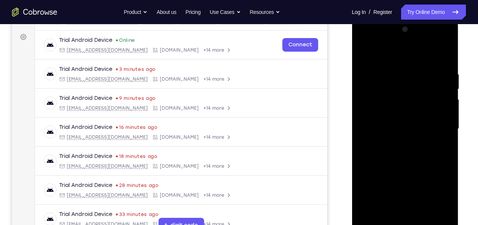
click at [366, 51] on div at bounding box center [404, 128] width 95 height 211
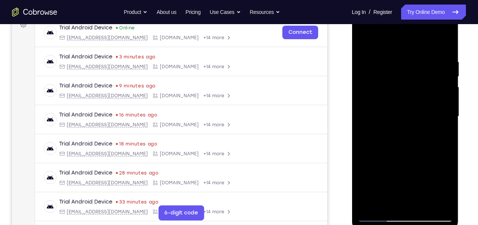
scroll to position [121, 0]
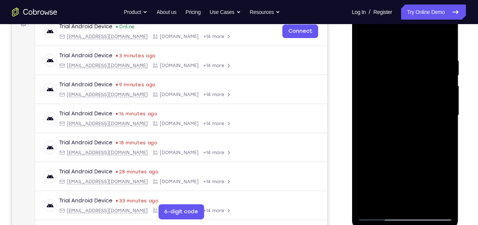
click at [447, 119] on div at bounding box center [404, 115] width 95 height 211
click at [365, 118] on div at bounding box center [404, 115] width 95 height 211
click at [448, 119] on div at bounding box center [404, 115] width 95 height 211
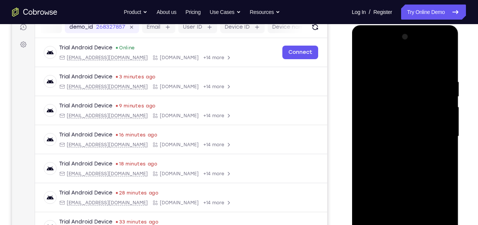
scroll to position [0, 0]
